Goal: Task Accomplishment & Management: Use online tool/utility

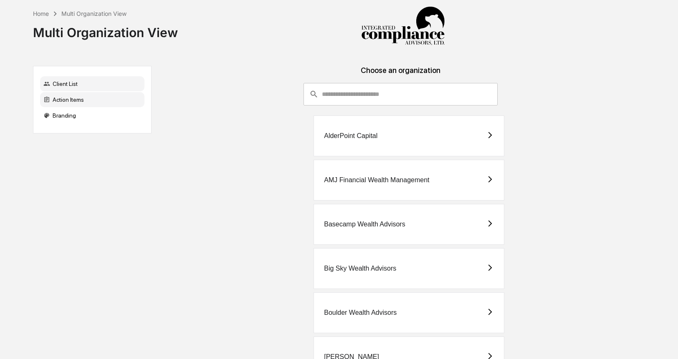
click at [89, 106] on div "Action Items" at bounding box center [92, 99] width 104 height 15
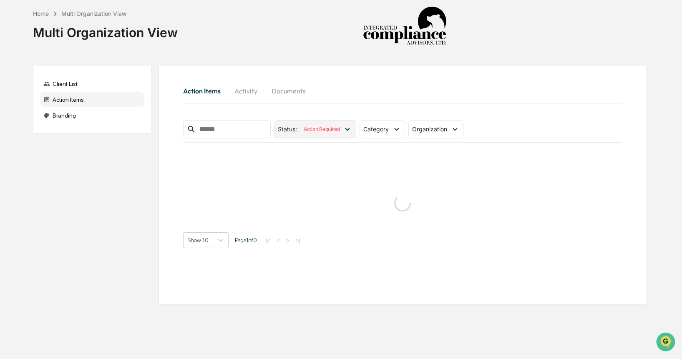
click at [343, 126] on div "Action Required" at bounding box center [321, 129] width 43 height 10
click at [395, 126] on icon at bounding box center [396, 129] width 9 height 9
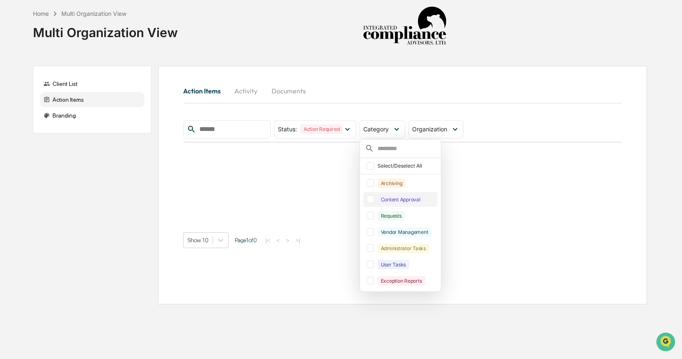
click at [376, 203] on div "Content Approval" at bounding box center [401, 199] width 74 height 15
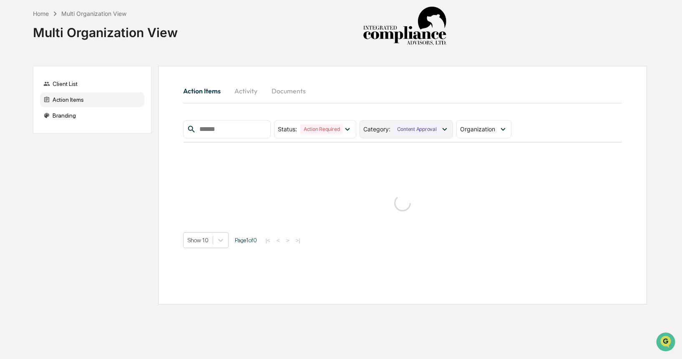
click at [440, 130] on div "Content Approval" at bounding box center [417, 129] width 46 height 10
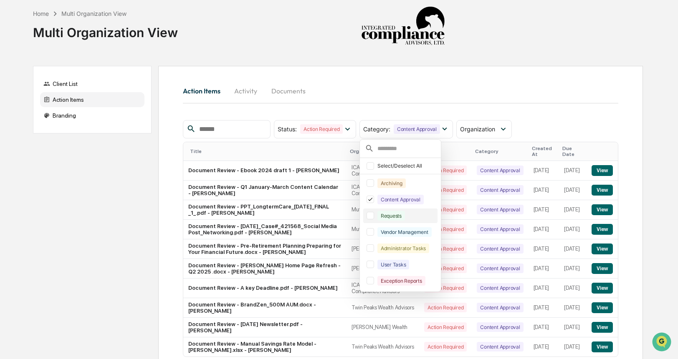
click at [374, 219] on div at bounding box center [370, 216] width 8 height 8
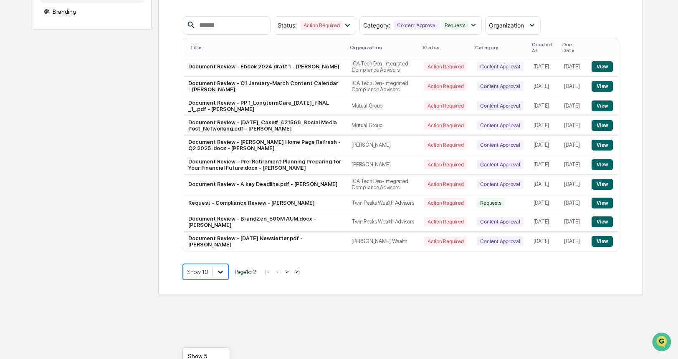
scroll to position [165, 0]
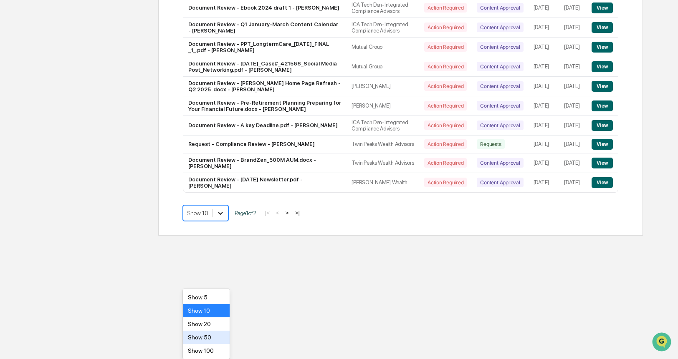
click at [222, 236] on body "Home Multi Organization View Multi Organization View Client List Action Items B…" at bounding box center [339, 36] width 678 height 399
click at [220, 325] on div "Show 20" at bounding box center [206, 324] width 47 height 13
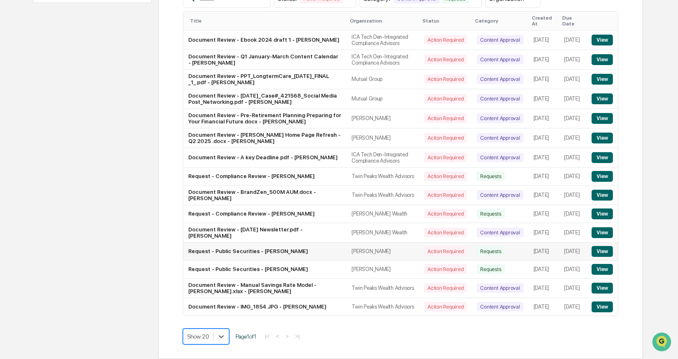
scroll to position [206, 0]
click at [605, 171] on button "View" at bounding box center [601, 176] width 21 height 11
